Goal: Transaction & Acquisition: Purchase product/service

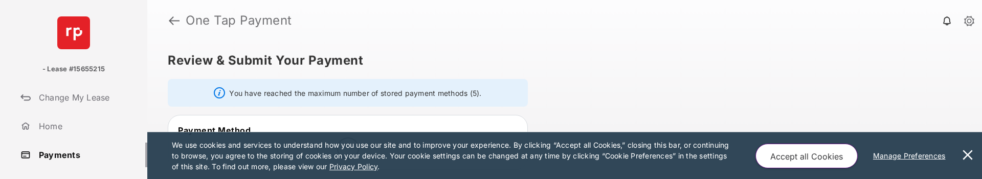
click at [970, 157] on button at bounding box center [968, 155] width 20 height 47
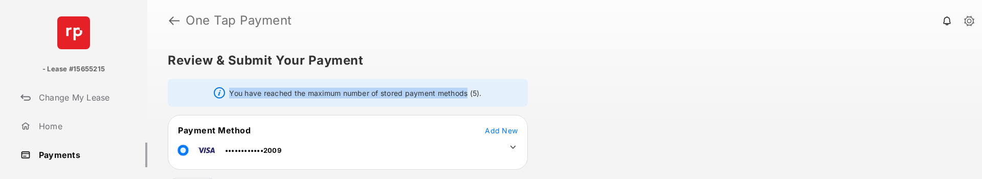
drag, startPoint x: 230, startPoint y: 93, endPoint x: 468, endPoint y: 92, distance: 237.9
click at [468, 92] on div "You have reached the maximum number of stored payment methods (5)." at bounding box center [348, 93] width 360 height 28
copy div "You have reached the maximum number of stored payment methods"
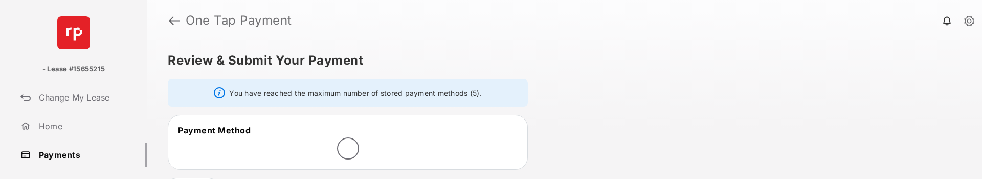
click at [64, 156] on link "Payments" at bounding box center [81, 154] width 131 height 25
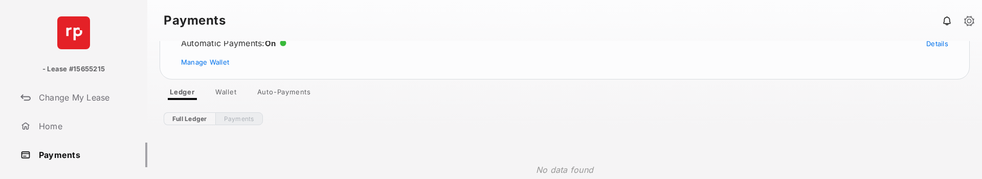
scroll to position [77, 0]
click at [286, 93] on link "Auto-Payments" at bounding box center [284, 94] width 70 height 12
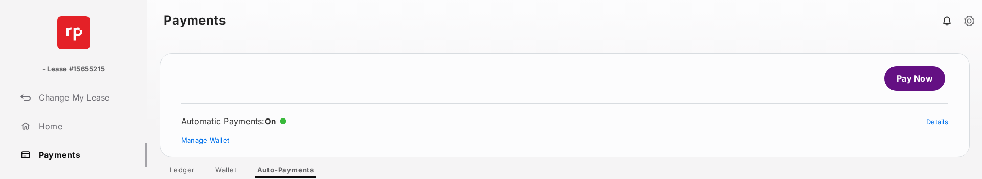
click at [909, 76] on link "Pay Now" at bounding box center [914, 78] width 61 height 25
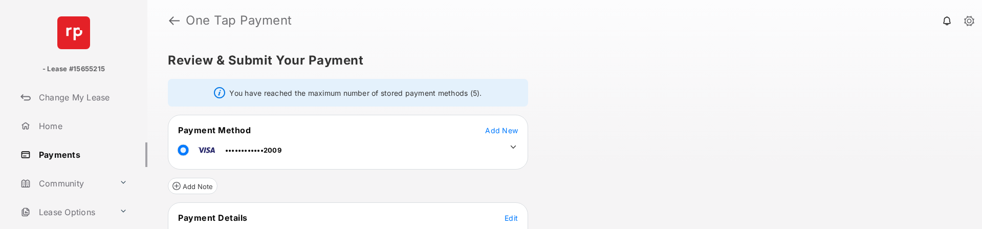
scroll to position [18, 0]
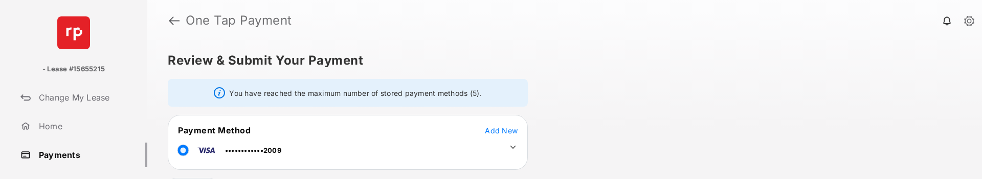
click at [59, 151] on link "Payments" at bounding box center [81, 154] width 131 height 25
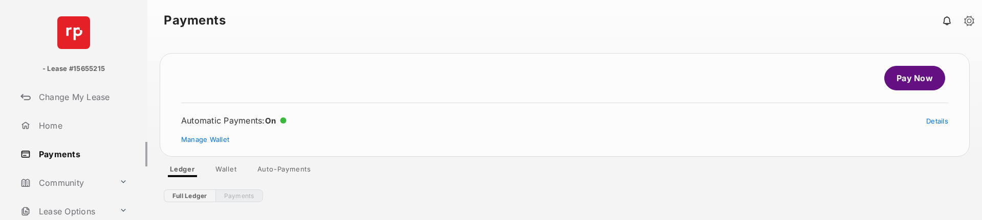
click at [284, 172] on link "Auto-Payments" at bounding box center [284, 171] width 70 height 12
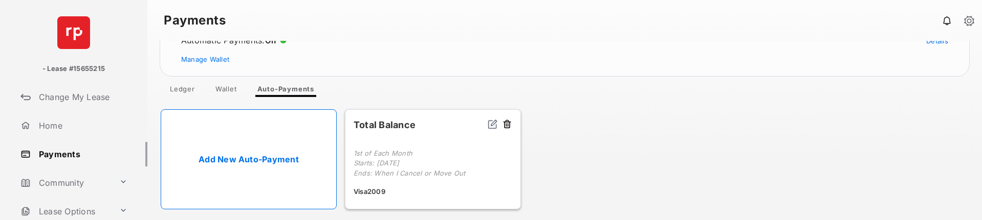
scroll to position [82, 0]
click at [285, 158] on link "Add New Auto-Payment" at bounding box center [249, 158] width 176 height 100
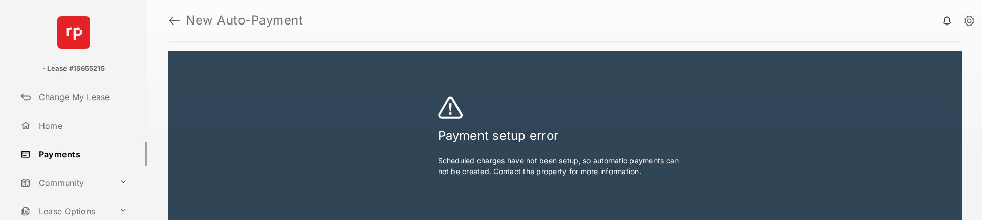
scroll to position [132, 0]
